Goal: Information Seeking & Learning: Check status

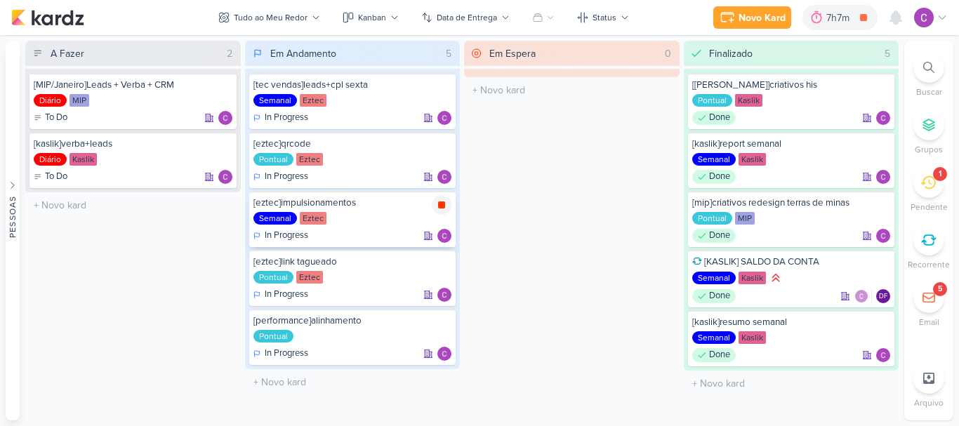
click at [444, 206] on icon at bounding box center [441, 204] width 7 height 7
click at [927, 67] on icon at bounding box center [928, 67] width 11 height 11
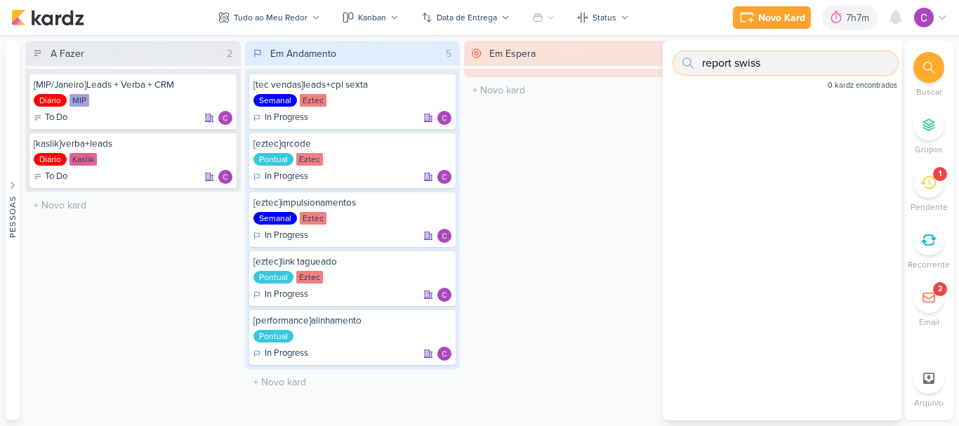
click at [724, 67] on input "report swiss" at bounding box center [785, 63] width 223 height 22
type input "swiss"
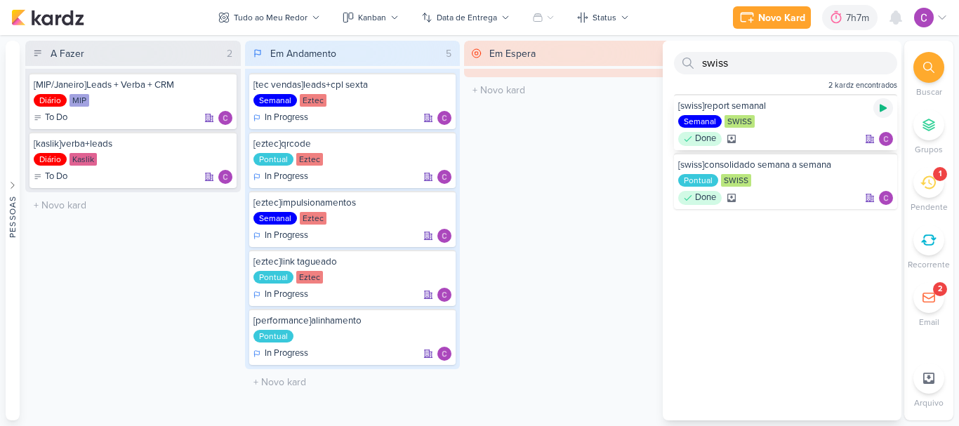
click at [880, 107] on icon at bounding box center [883, 109] width 7 height 8
click at [849, 21] on div "7h7m" at bounding box center [839, 18] width 27 height 15
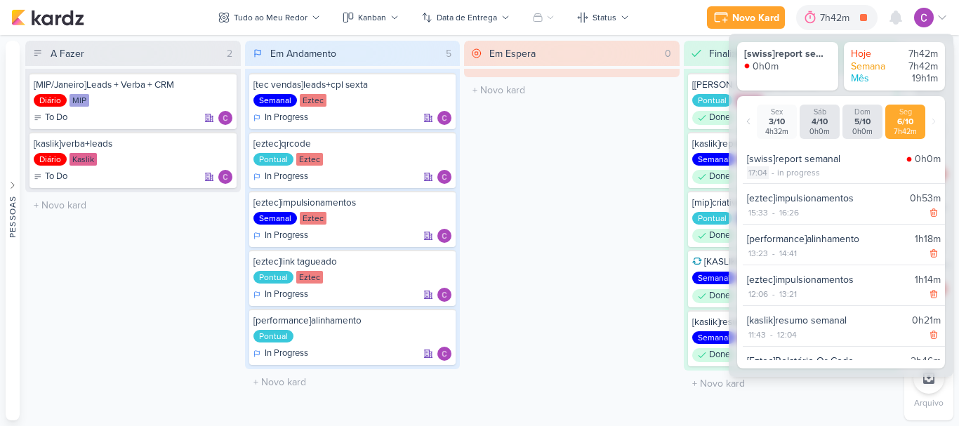
click at [759, 175] on div "17:04" at bounding box center [758, 172] width 22 height 13
select select "17"
select select "4"
click at [758, 192] on select "00 01 02 03 04 05 06 07 08 09 10 11 12 13 14 15 16 17 18 19 20 21 22 23" at bounding box center [757, 190] width 20 height 17
select select "16"
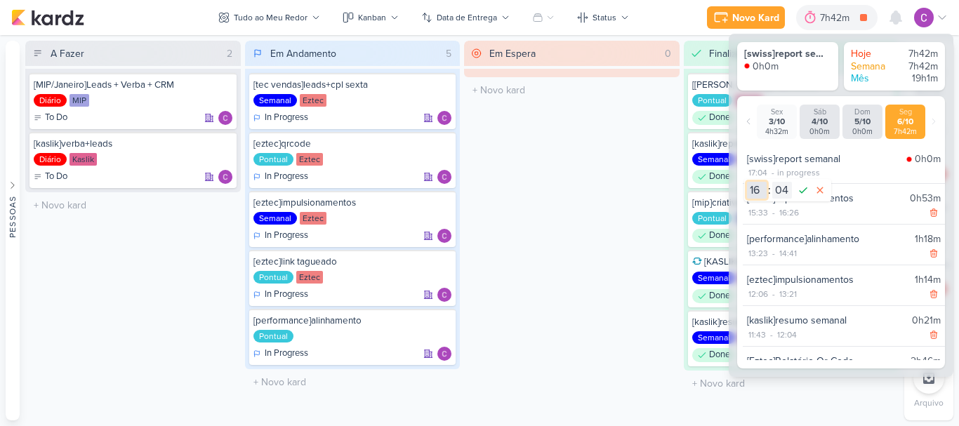
click at [747, 182] on select "00 01 02 03 04 05 06 07 08 09 10 11 12 13 14 15 16 17 18 19 20 21 22 23" at bounding box center [757, 190] width 20 height 17
click at [779, 187] on select "00 01 02 03 04 05 06 07 08 09 10 11 12 13 14 15 16 17 18 19 20 21 22 23 24 25 2…" at bounding box center [782, 190] width 20 height 17
select select "32"
click at [772, 182] on select "00 01 02 03 04 05 06 07 08 09 10 11 12 13 14 15 16 17 18 19 20 21 22 23 24 25 2…" at bounding box center [782, 190] width 20 height 17
click at [805, 190] on icon at bounding box center [803, 190] width 8 height 6
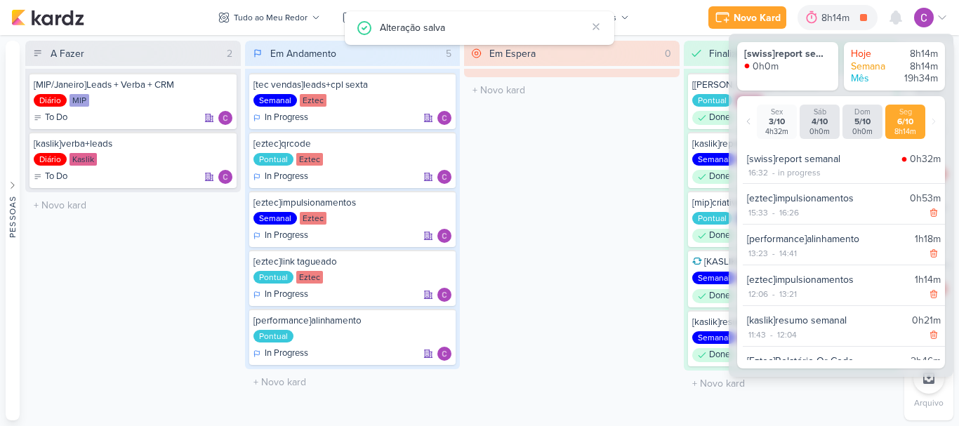
click at [637, 206] on div "Em Espera 0 O título do kard deve ter menos que 100 caracteres" at bounding box center [571, 231] width 215 height 380
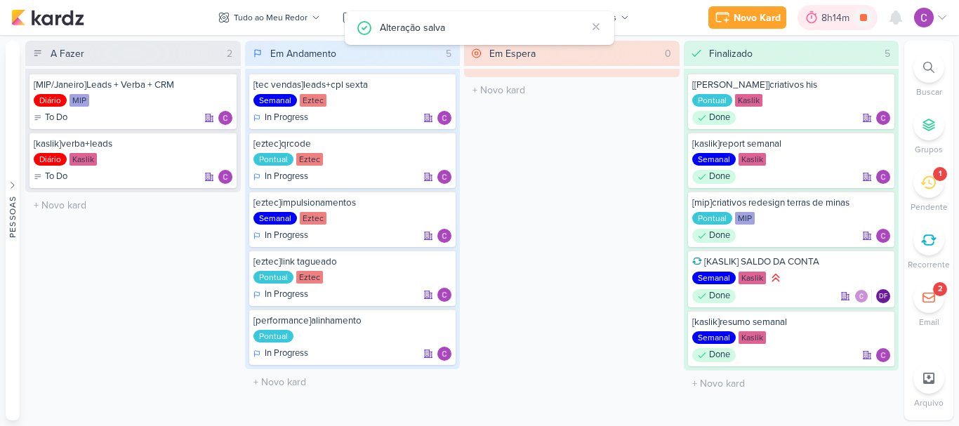
click at [823, 12] on div "8h14m" at bounding box center [837, 18] width 32 height 15
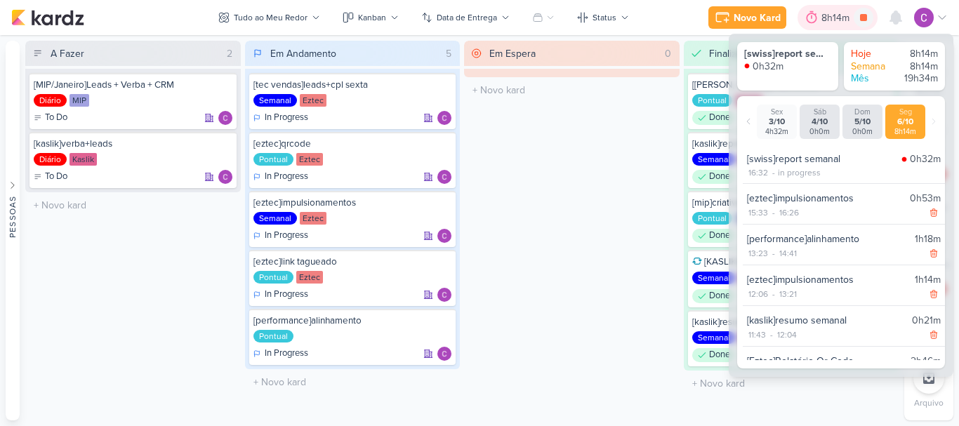
click at [823, 12] on div "8h14m" at bounding box center [837, 18] width 32 height 15
